Goal: Transaction & Acquisition: Purchase product/service

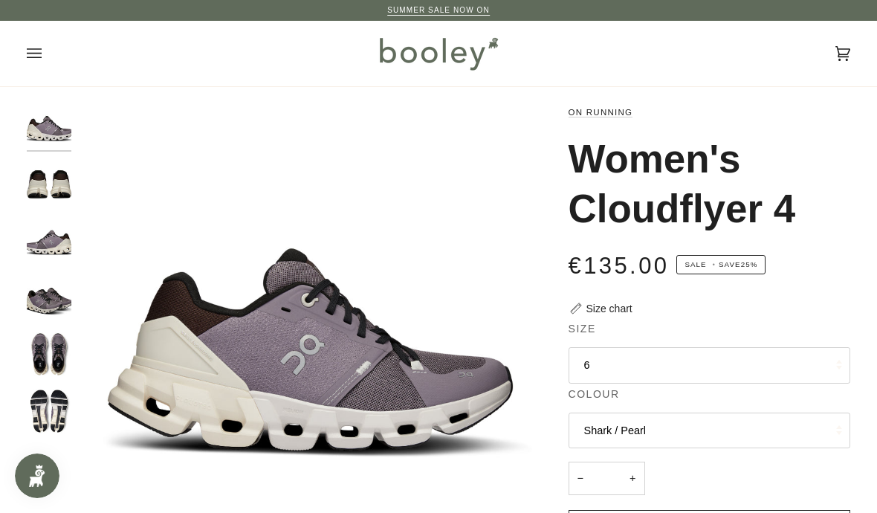
click at [59, 410] on img "On Women's Cloudflyer 4 Shark / Pearl - Booley Galway" at bounding box center [49, 411] width 45 height 45
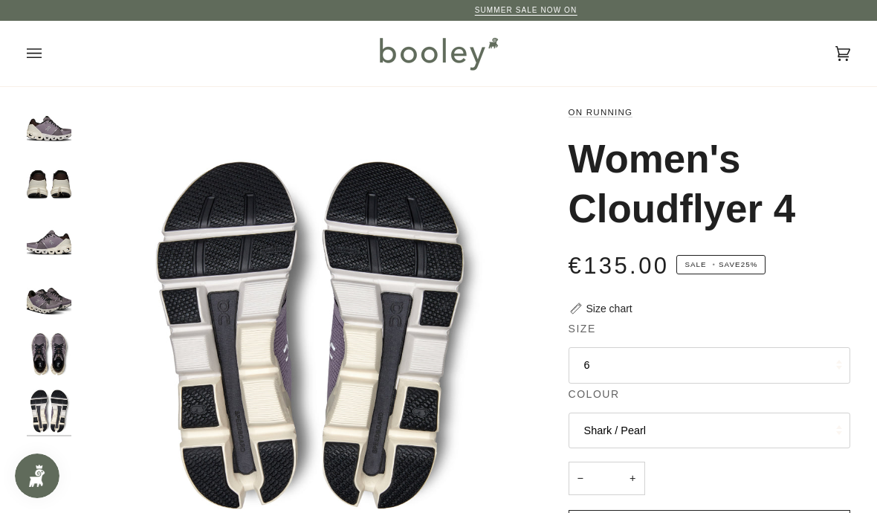
click at [58, 346] on img "On Women's Cloudflyer 4 Shark / Pearl - Booley Galway" at bounding box center [49, 353] width 45 height 45
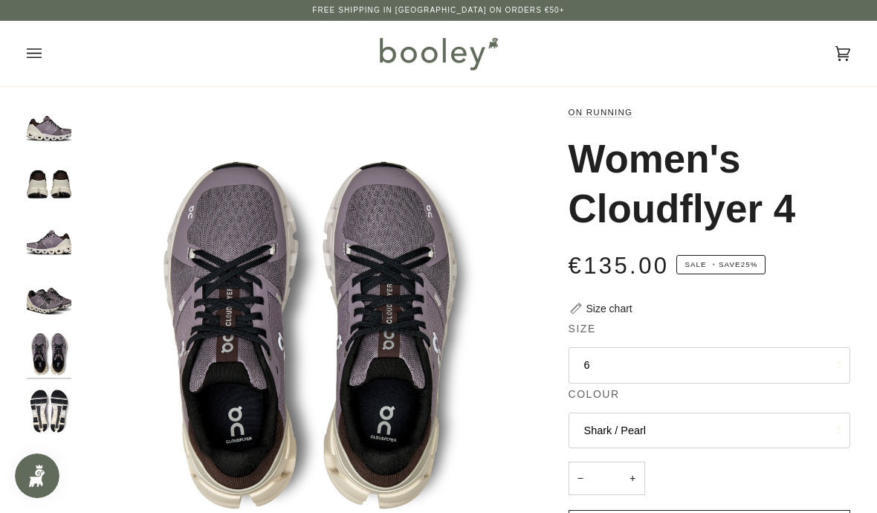
click at [56, 244] on img "On Women's Cloudflyer 4 Shark / Pearl - Booley Galway" at bounding box center [49, 240] width 45 height 45
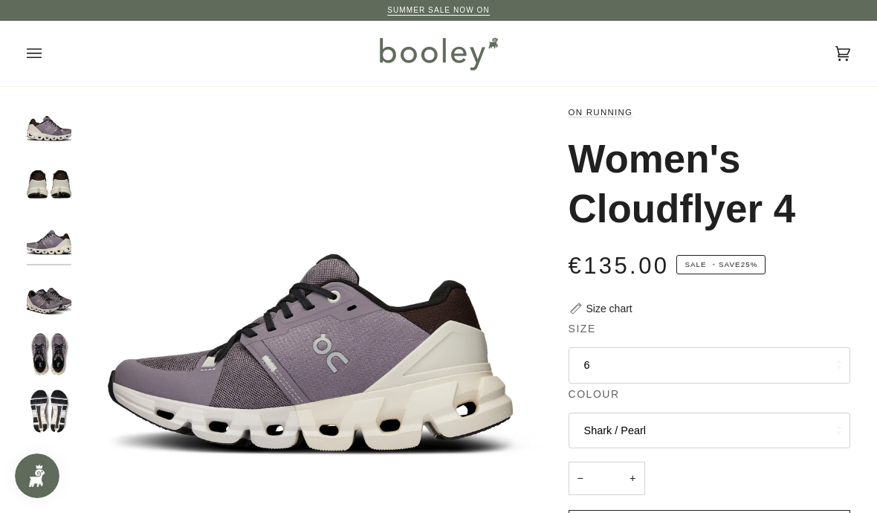
click at [56, 181] on img "On Women's Cloudflyer 4 Shark / Pearl - Booley Galway" at bounding box center [49, 182] width 45 height 45
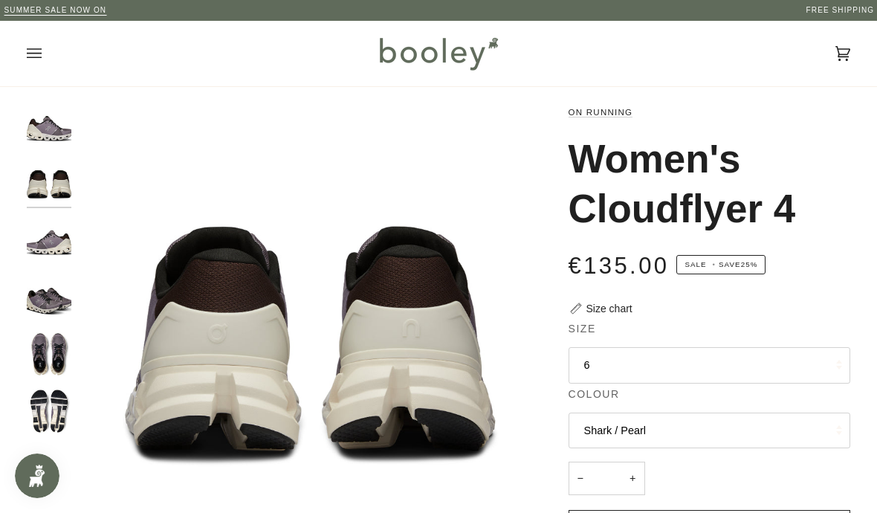
click at [51, 131] on img "On Women's Cloudflyer 4 Shark / Pearl - Booley Galway" at bounding box center [49, 126] width 45 height 45
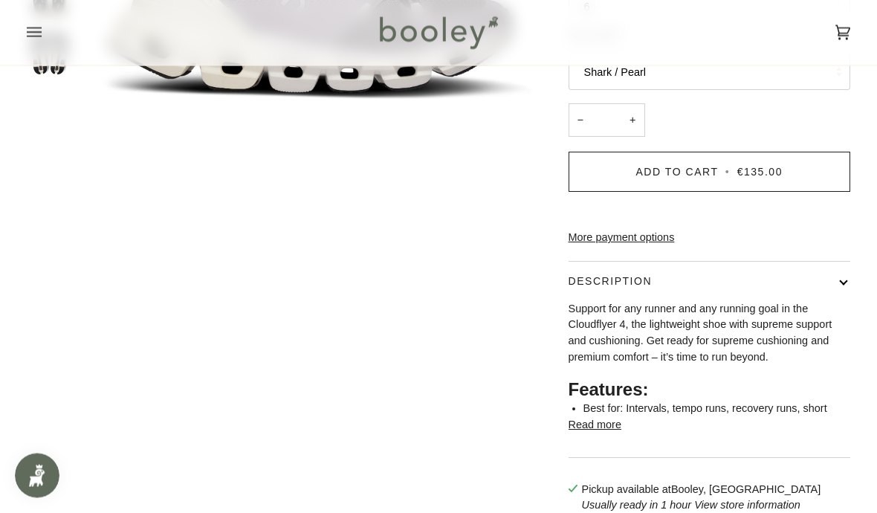
scroll to position [359, 0]
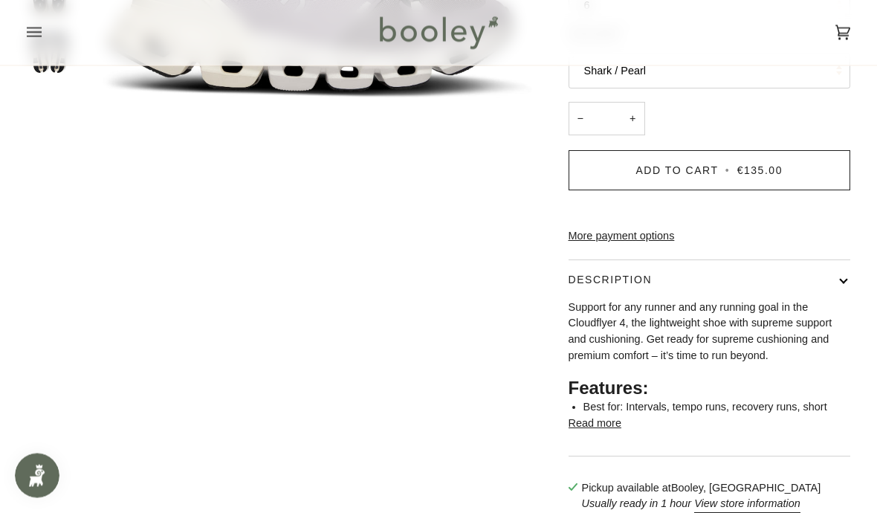
click at [606, 432] on button "Read more" at bounding box center [594, 424] width 53 height 16
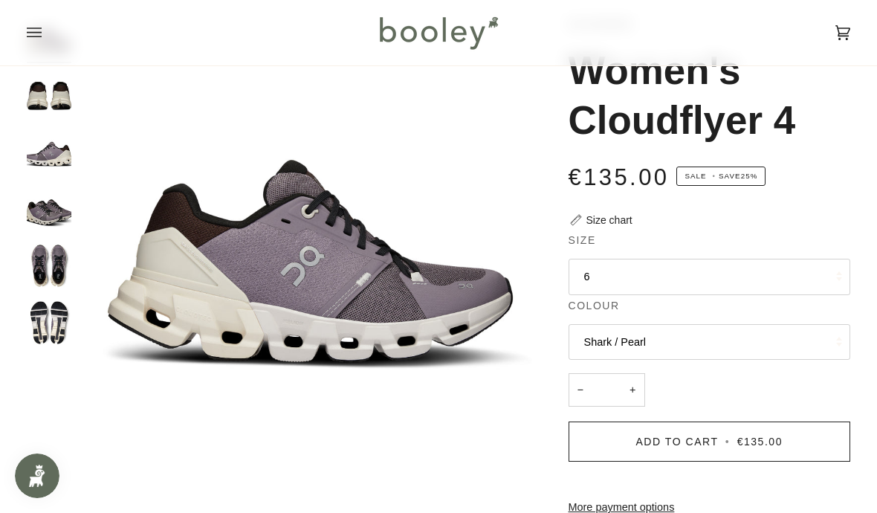
scroll to position [84, 0]
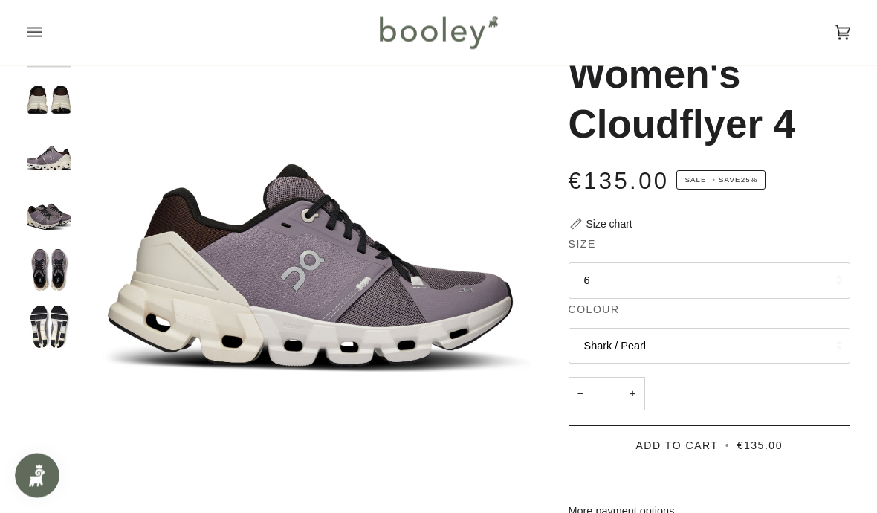
click at [61, 262] on img "On Women's Cloudflyer 4 Shark / Pearl - Booley Galway" at bounding box center [49, 269] width 45 height 45
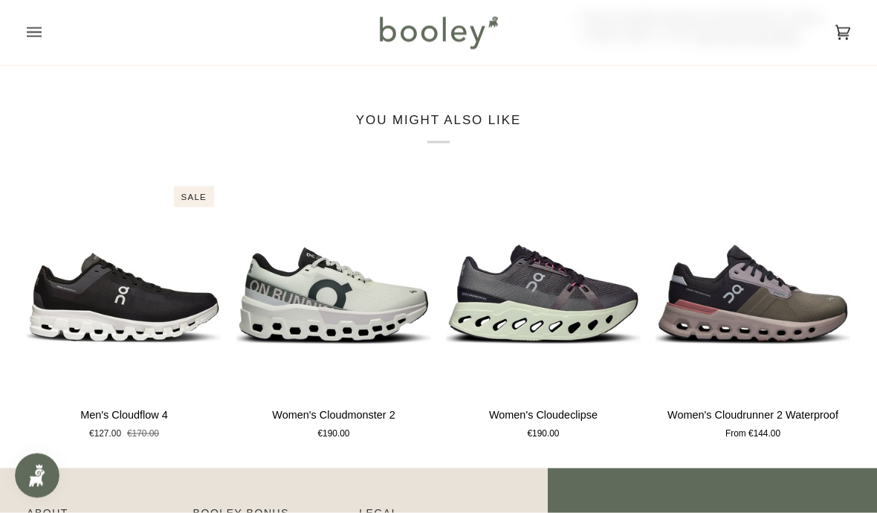
scroll to position [1259, 0]
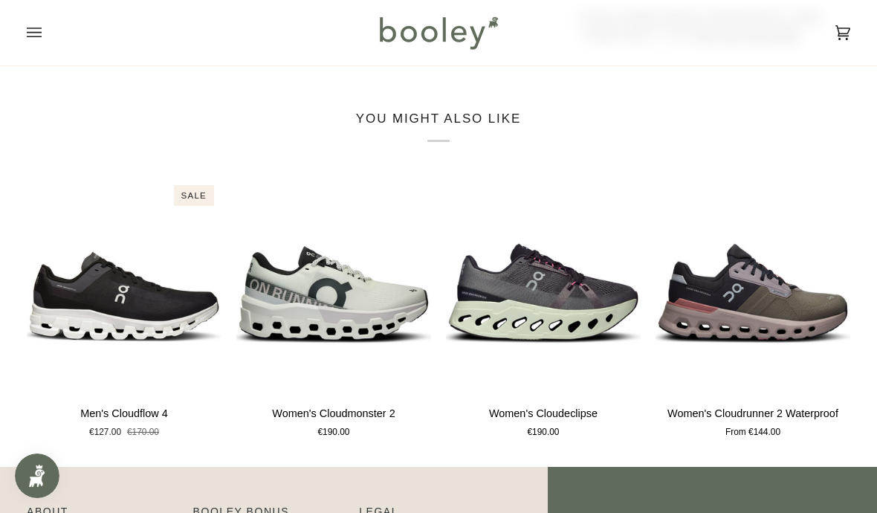
click at [763, 314] on img "Women's Cloudrunner 2 Waterproof" at bounding box center [752, 286] width 195 height 216
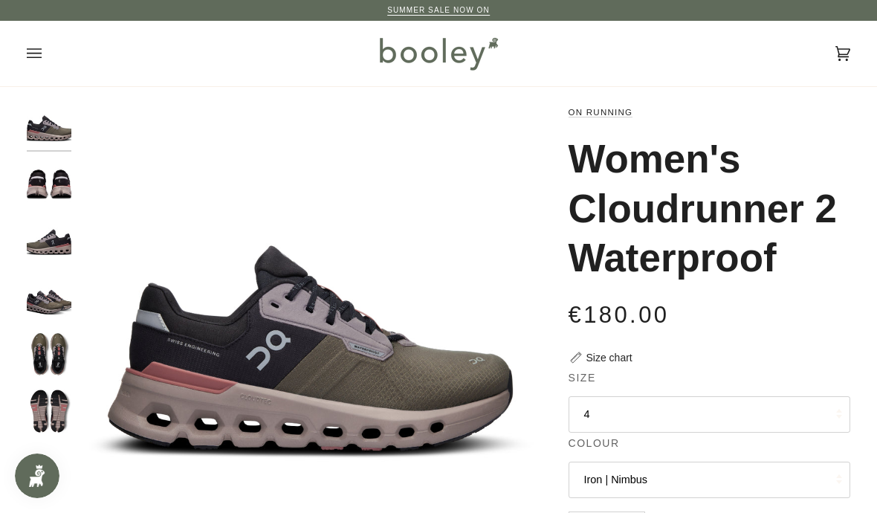
click at [57, 401] on img "On Women's Cloudrunner 2 Waterproof Olive / Mahogany - Booley Galway" at bounding box center [49, 411] width 45 height 45
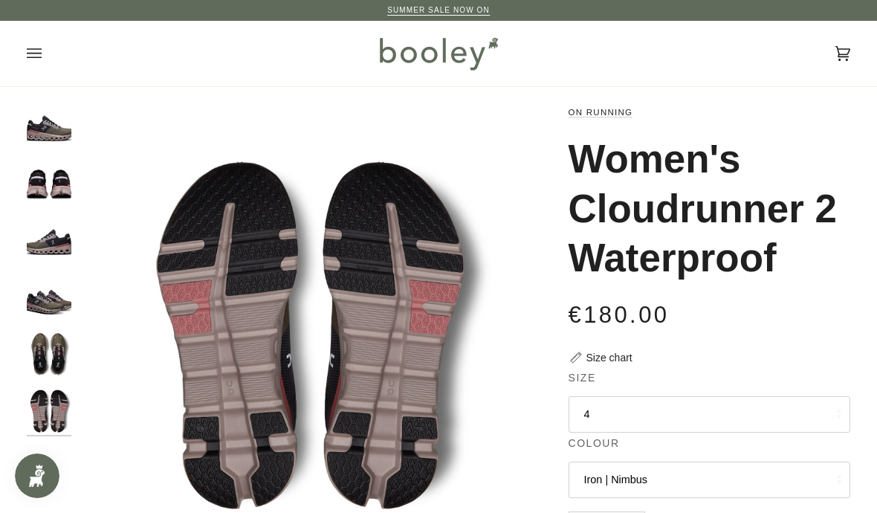
click at [61, 349] on img "On Women's Cloudrunner 2 Waterproof Olive / Mahogany - Booley Galway" at bounding box center [49, 353] width 45 height 45
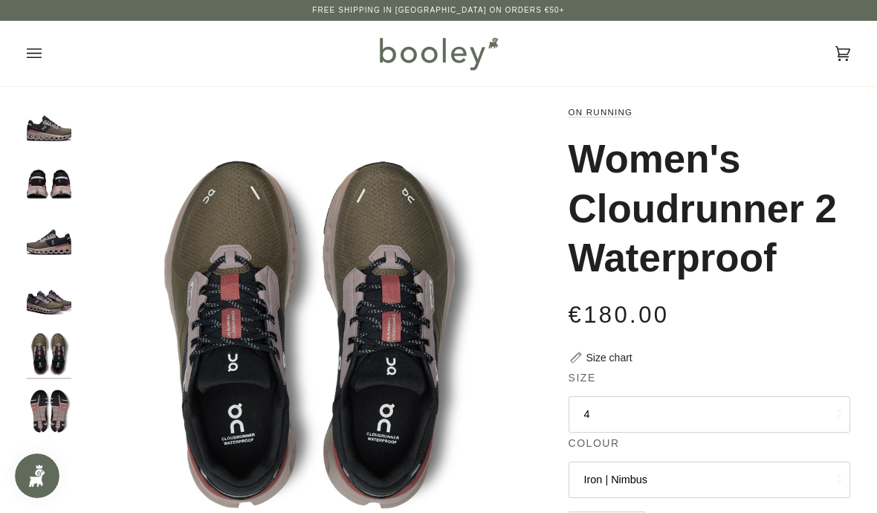
click at [54, 295] on img "On Women's Cloudrunner 2 Waterproof Olive / Mahogany - Booley Galway" at bounding box center [49, 297] width 45 height 45
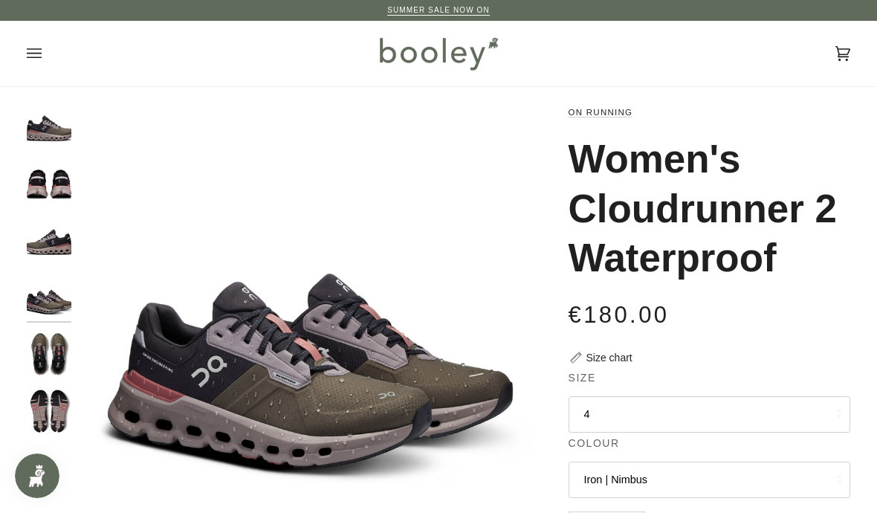
click at [56, 239] on img "On Women's Cloudrunner 2 Waterproof Olive / Mahogany - Booley Galway" at bounding box center [49, 240] width 45 height 45
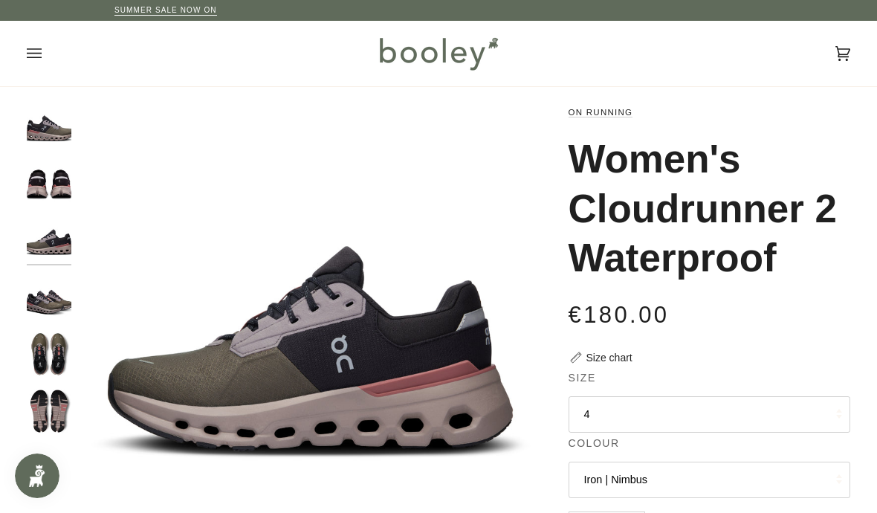
click at [54, 178] on img "On Women's Cloudrunner 2 Waterproof Olive / Mahogany - Booley Galway" at bounding box center [49, 182] width 45 height 45
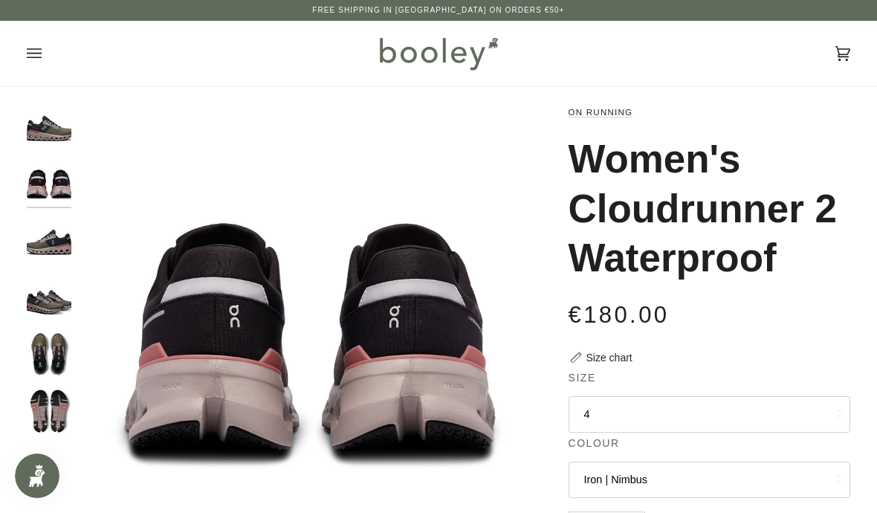
click at [53, 129] on img "On Women's Cloudrunner 2 Waterproof Olive / Mahogany - Booley Galway" at bounding box center [49, 126] width 45 height 45
